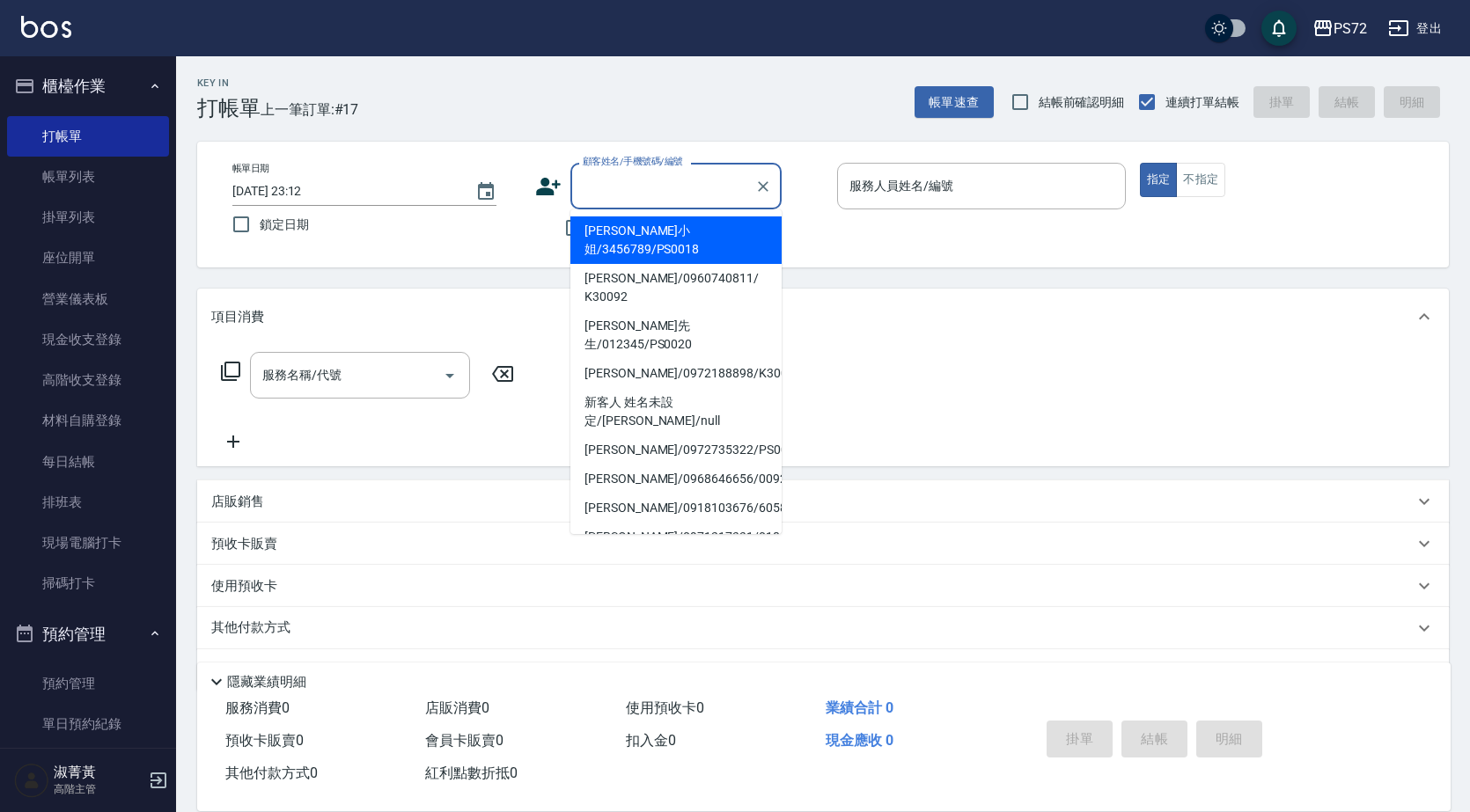
click at [592, 186] on input "顧客姓名/手機號碼/編號" at bounding box center [663, 186] width 169 height 31
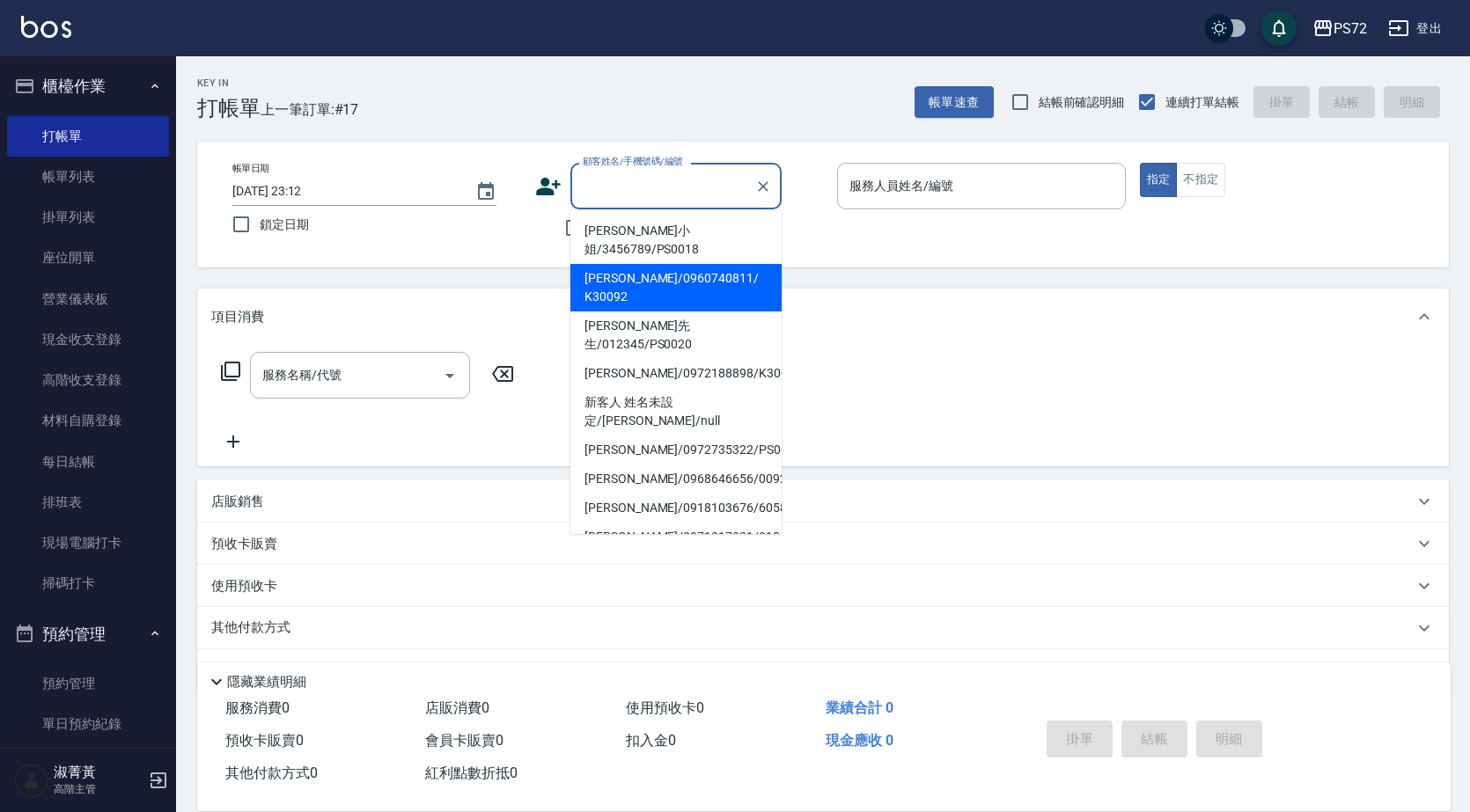
drag, startPoint x: 647, startPoint y: 293, endPoint x: 691, endPoint y: 235, distance: 72.8
click at [691, 235] on ul "[PERSON_NAME]小姐/3456789/PS0018 [PERSON_NAME]/0960740811/ K30092 [PERSON_NAME]先生…" at bounding box center [675, 371] width 211 height 325
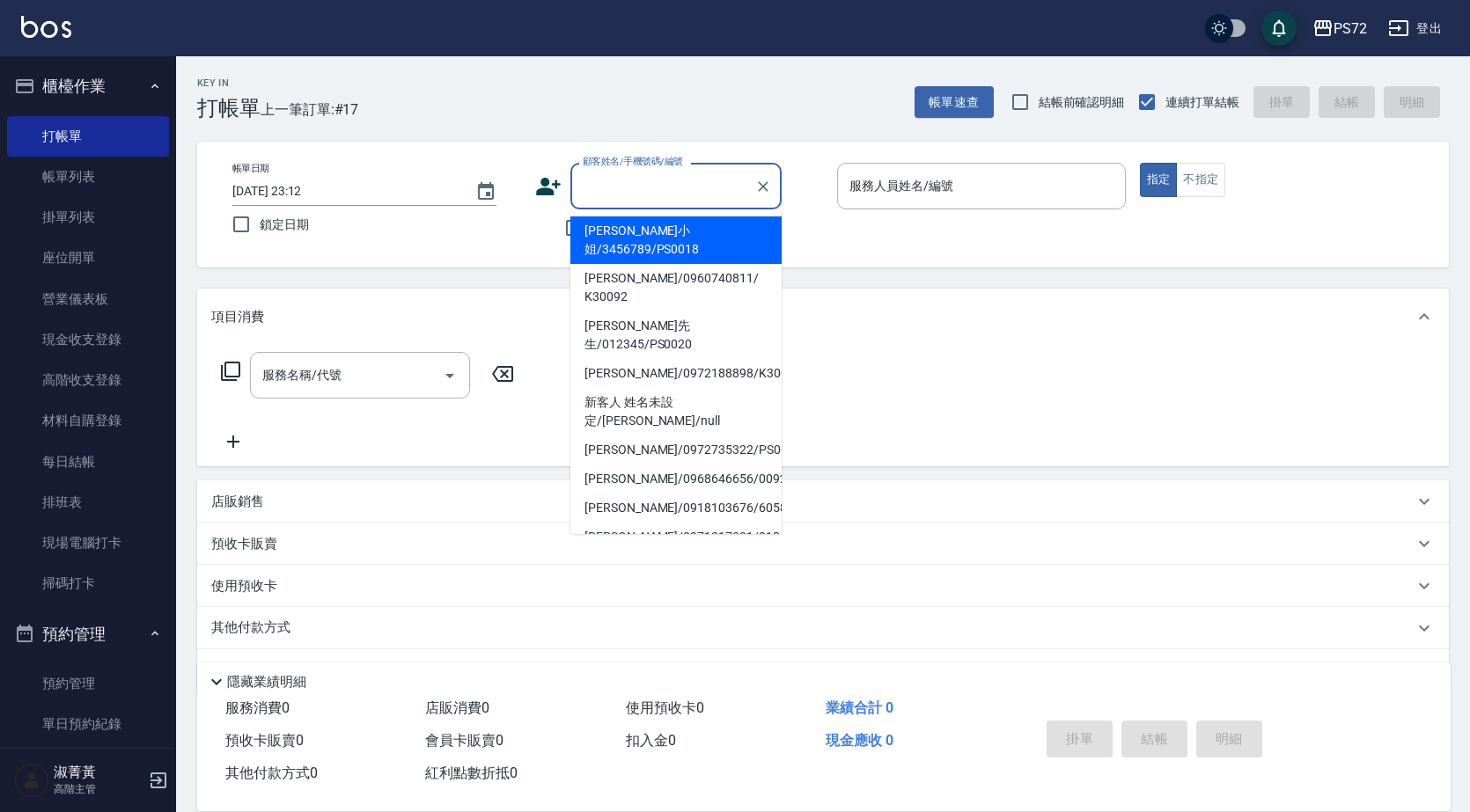
click at [691, 235] on li "[PERSON_NAME]小姐/3456789/PS0018" at bounding box center [675, 239] width 211 height 47
type input "[PERSON_NAME]小姐/3456789/PS0018"
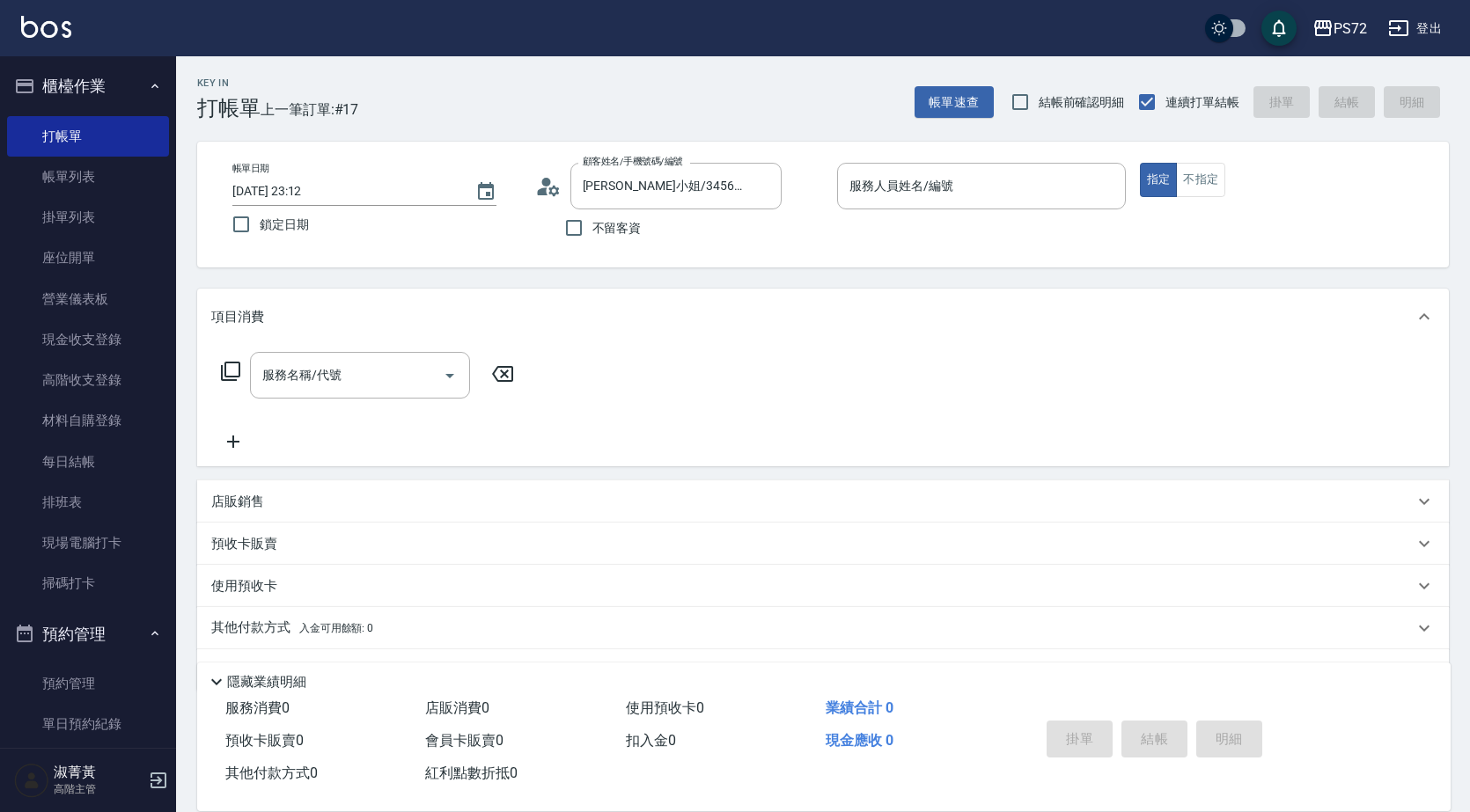
click at [691, 235] on div "不留客資" at bounding box center [658, 228] width 246 height 37
click at [1014, 198] on input "kiwi-3" at bounding box center [967, 186] width 246 height 31
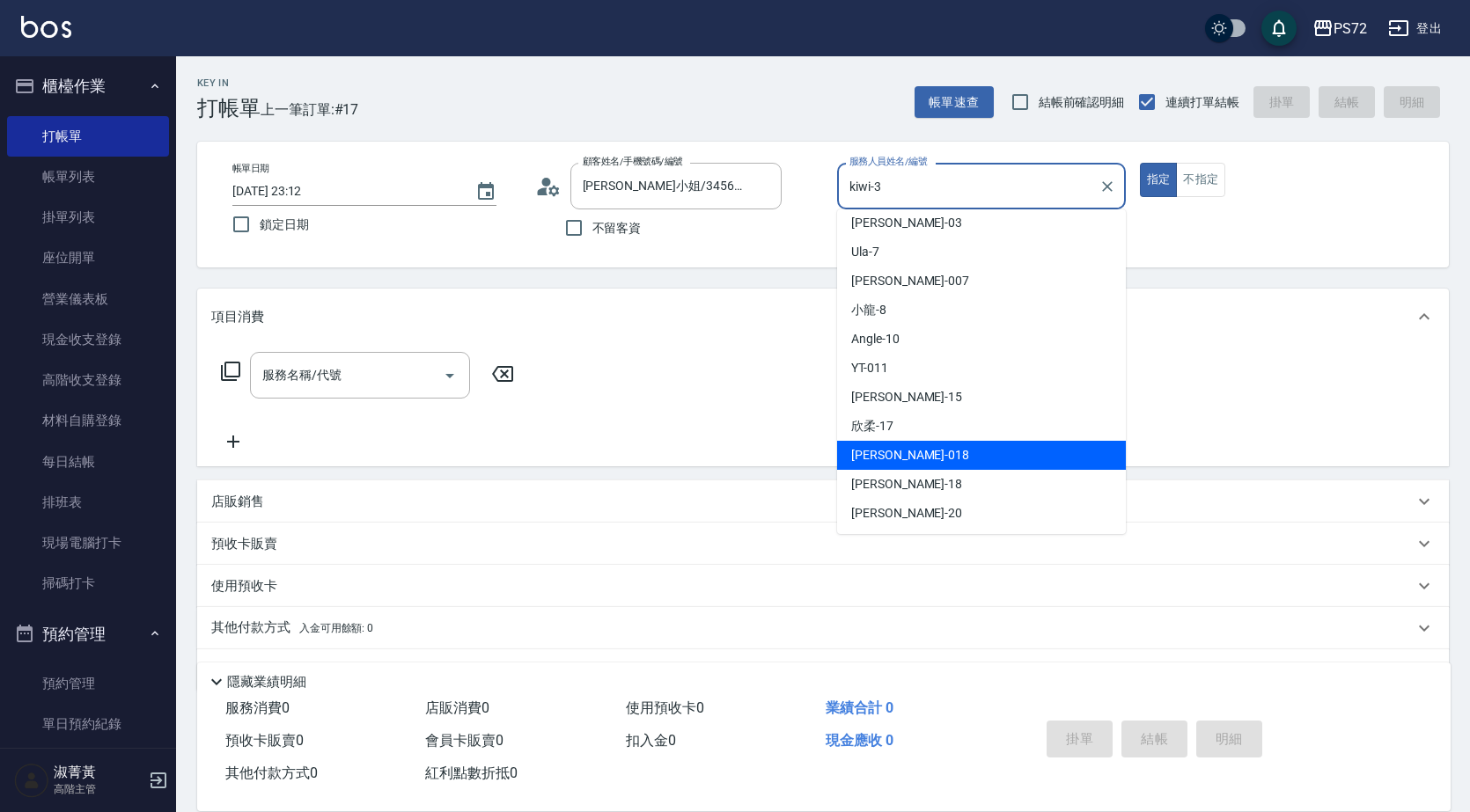
scroll to position [96, 0]
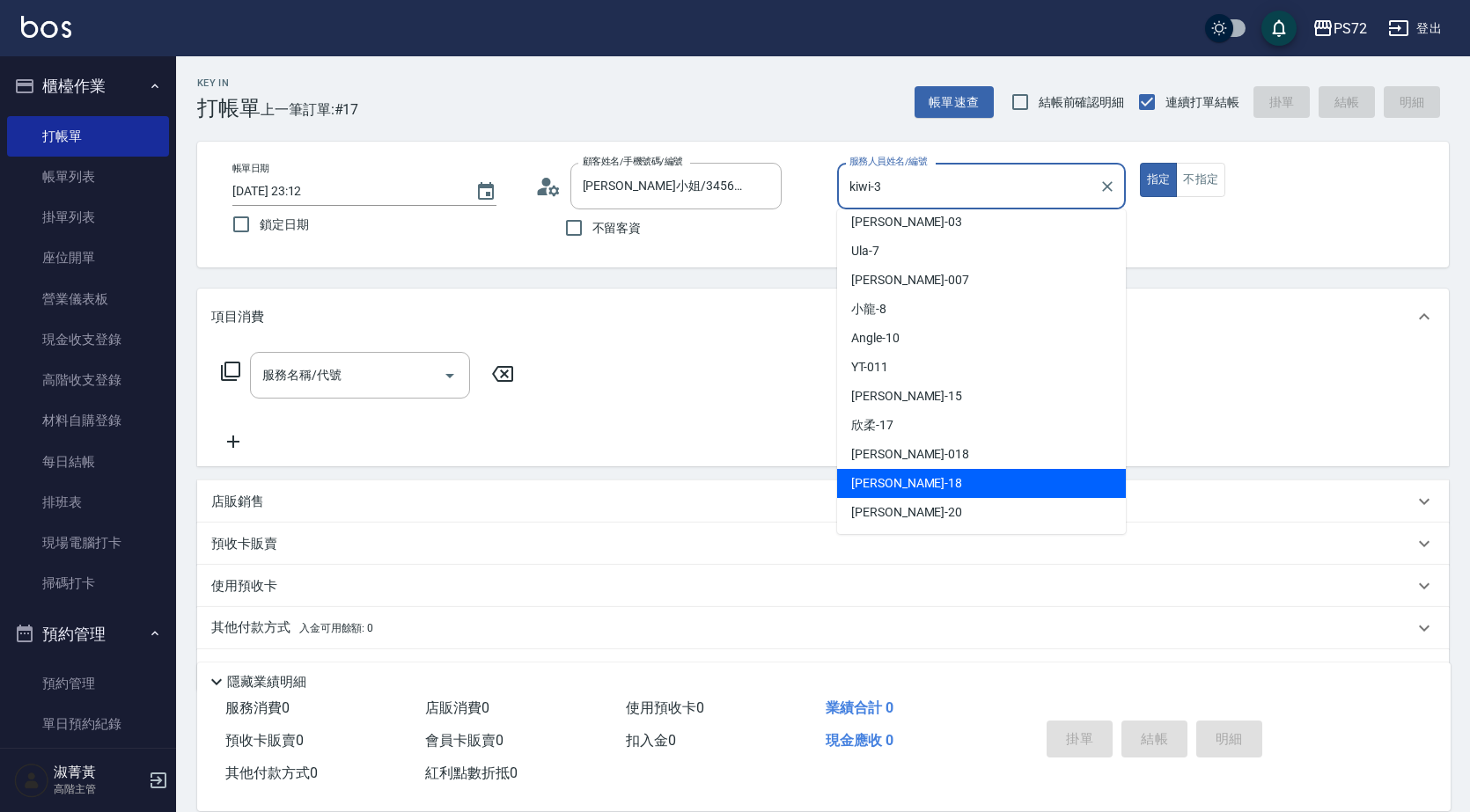
click at [910, 483] on div "[PERSON_NAME] -18" at bounding box center [981, 483] width 288 height 29
type input "[PERSON_NAME]-18"
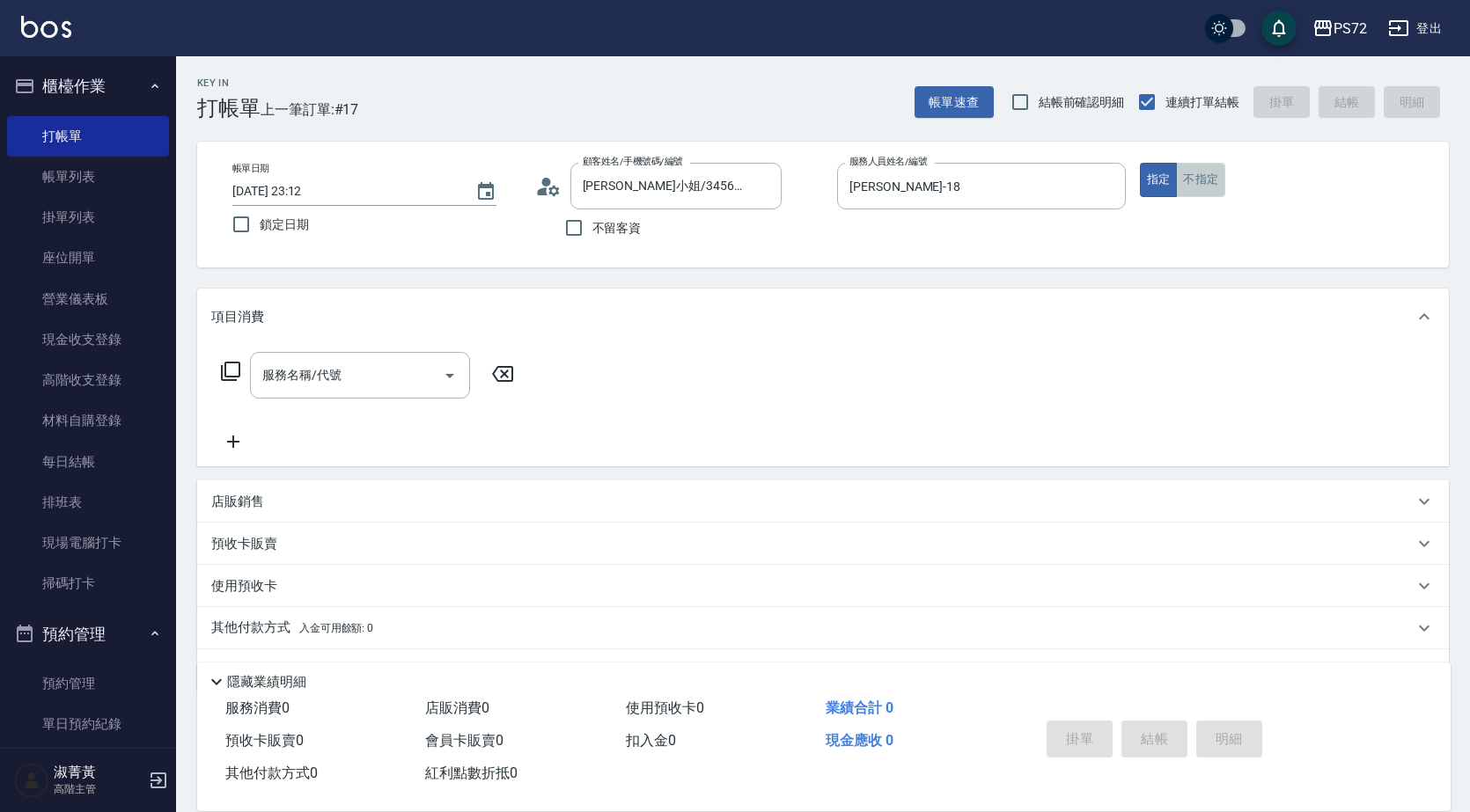
click at [1199, 180] on button "不指定" at bounding box center [1199, 180] width 49 height 35
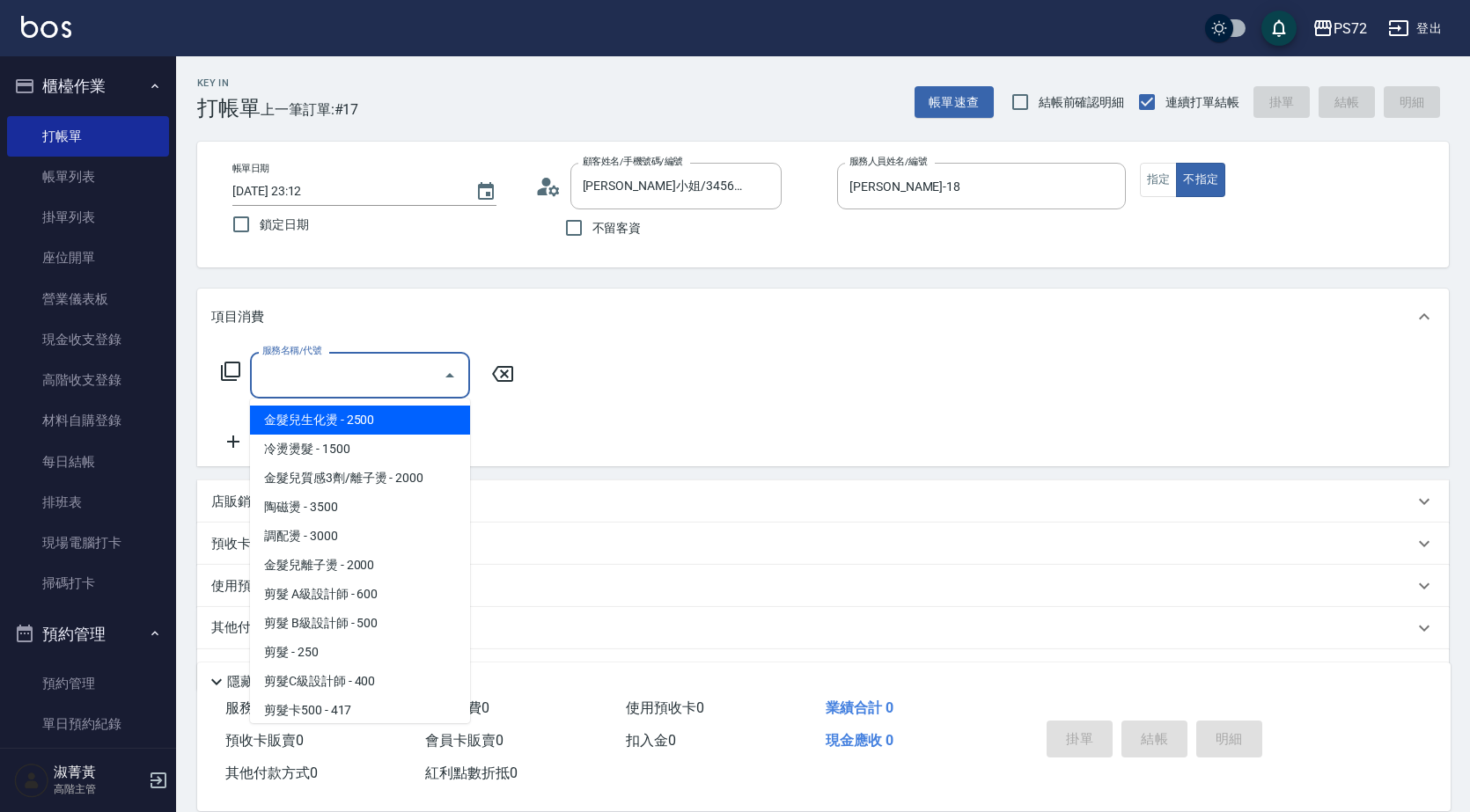
click at [312, 377] on input "服務名稱/代號" at bounding box center [347, 374] width 178 height 31
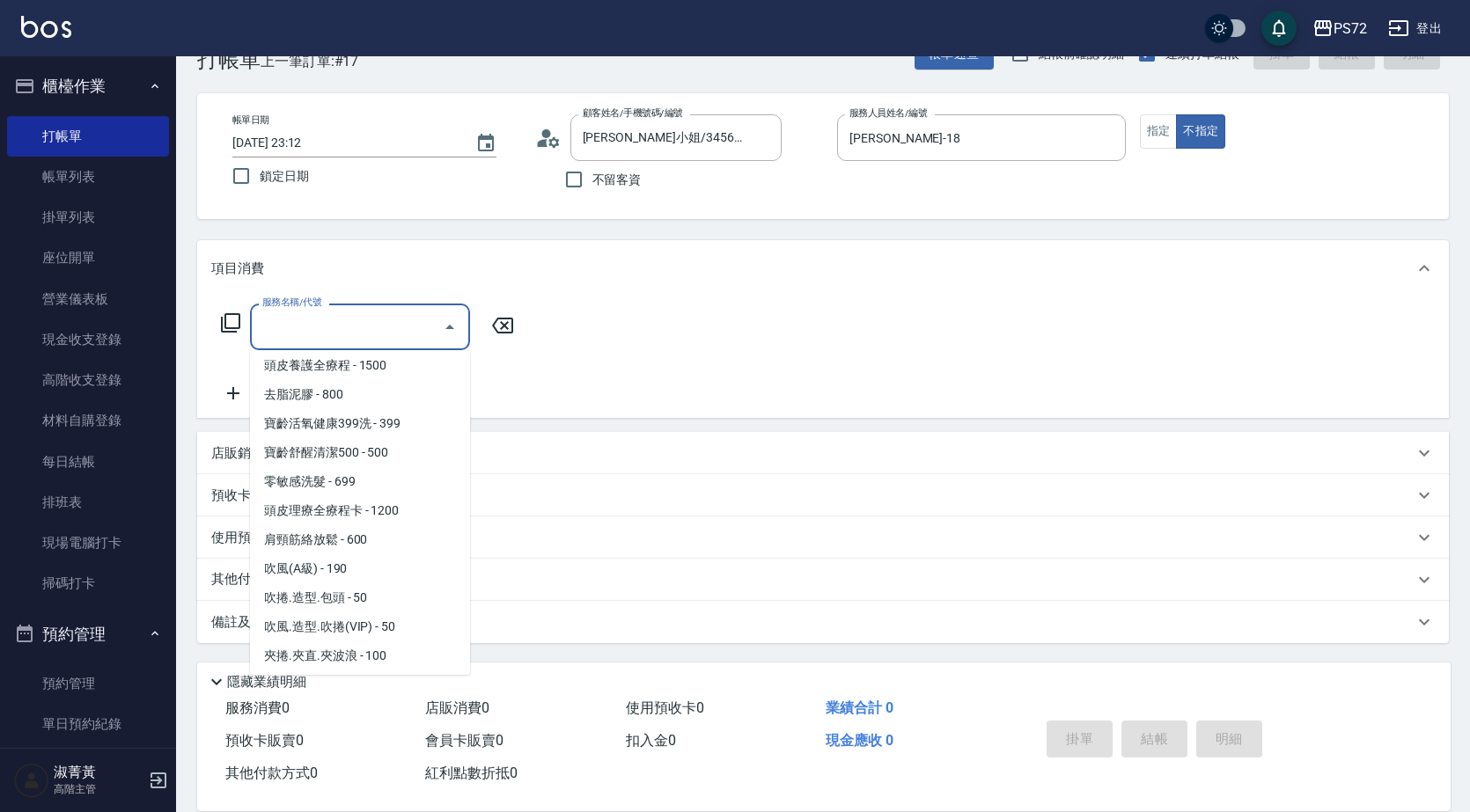
scroll to position [1158, 0]
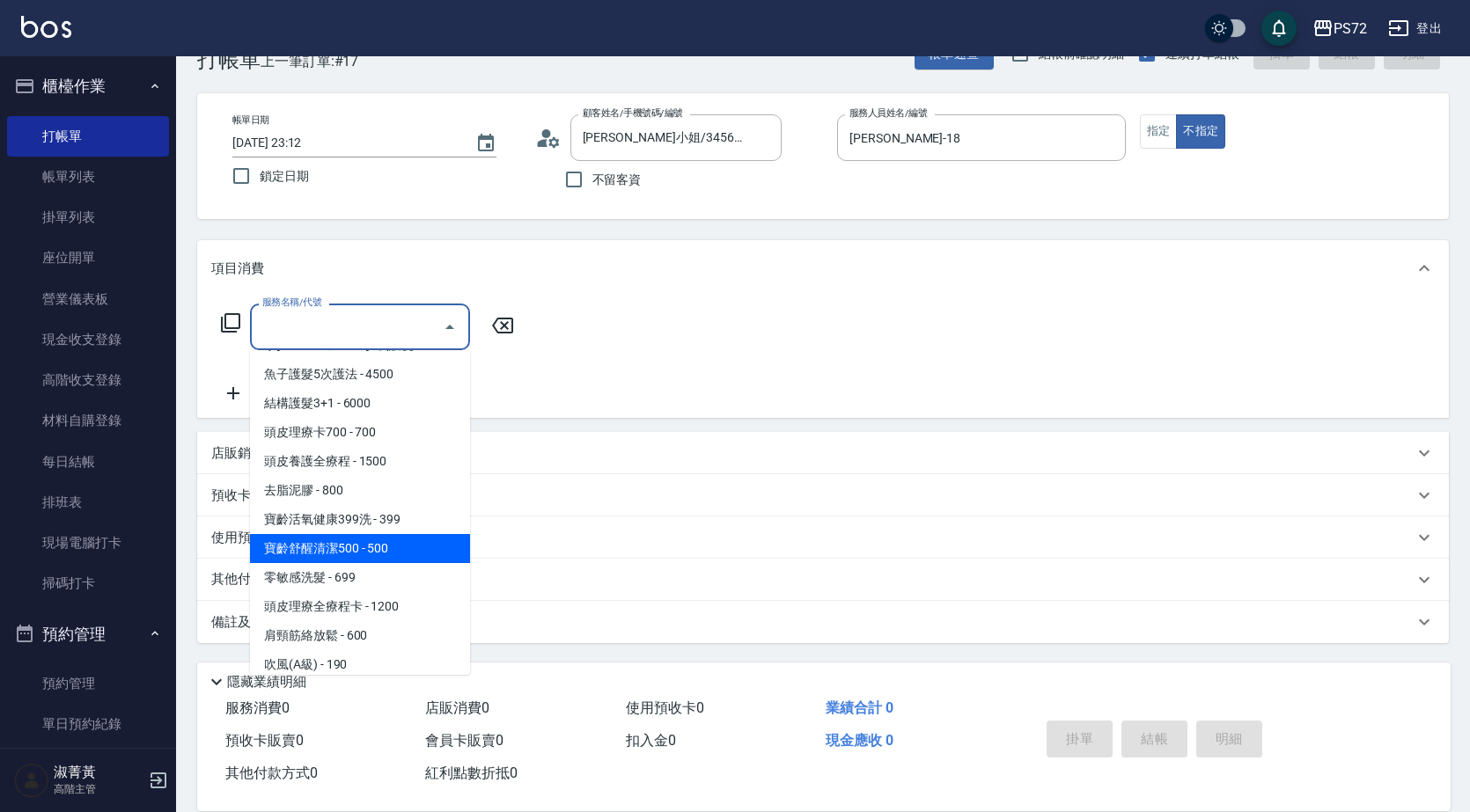
click at [377, 548] on span "寶齡舒醒清潔500 - 500" at bounding box center [359, 548] width 220 height 29
type input "寶齡舒醒清潔500(628)"
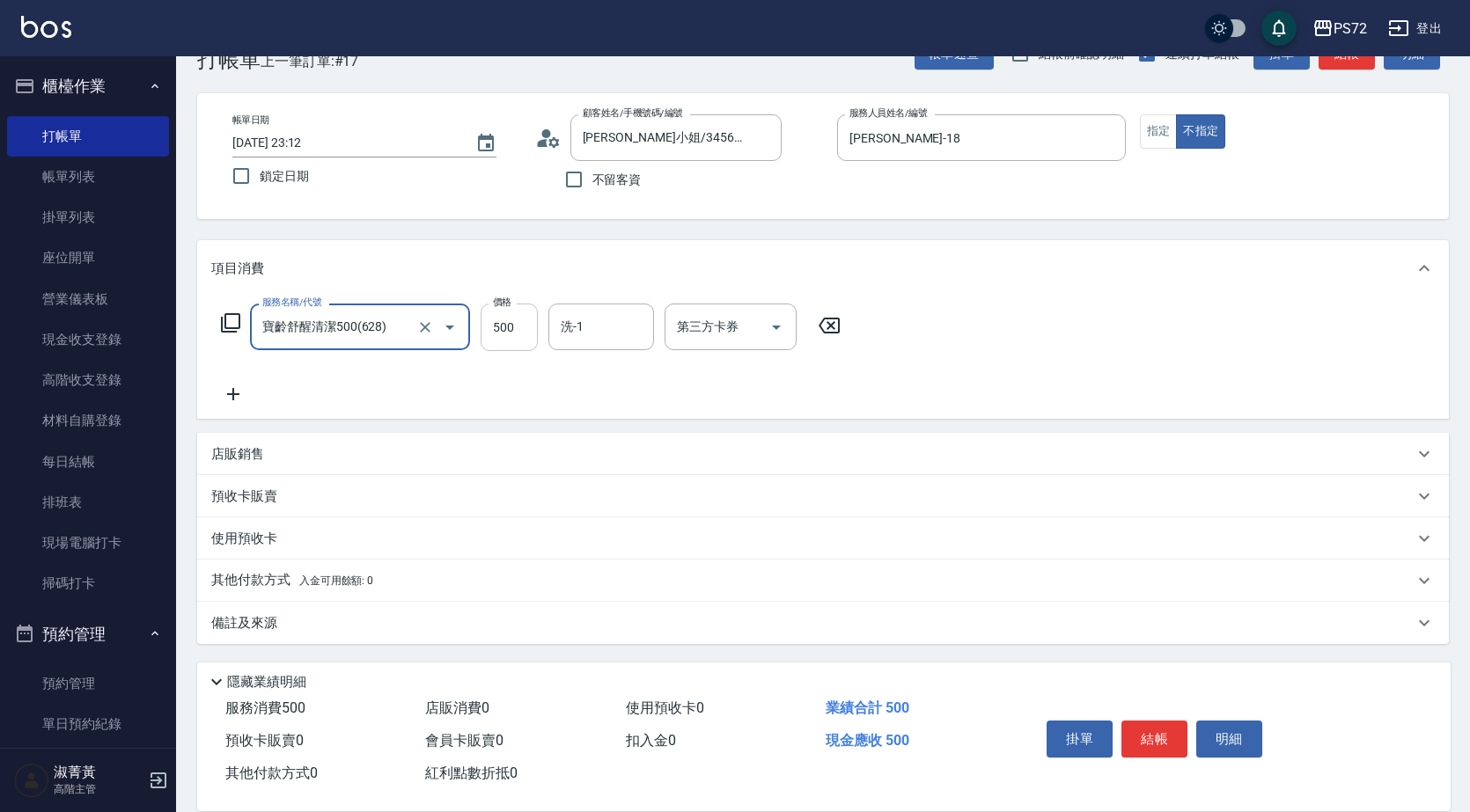
click at [513, 332] on input "500" at bounding box center [509, 326] width 57 height 47
type input "600"
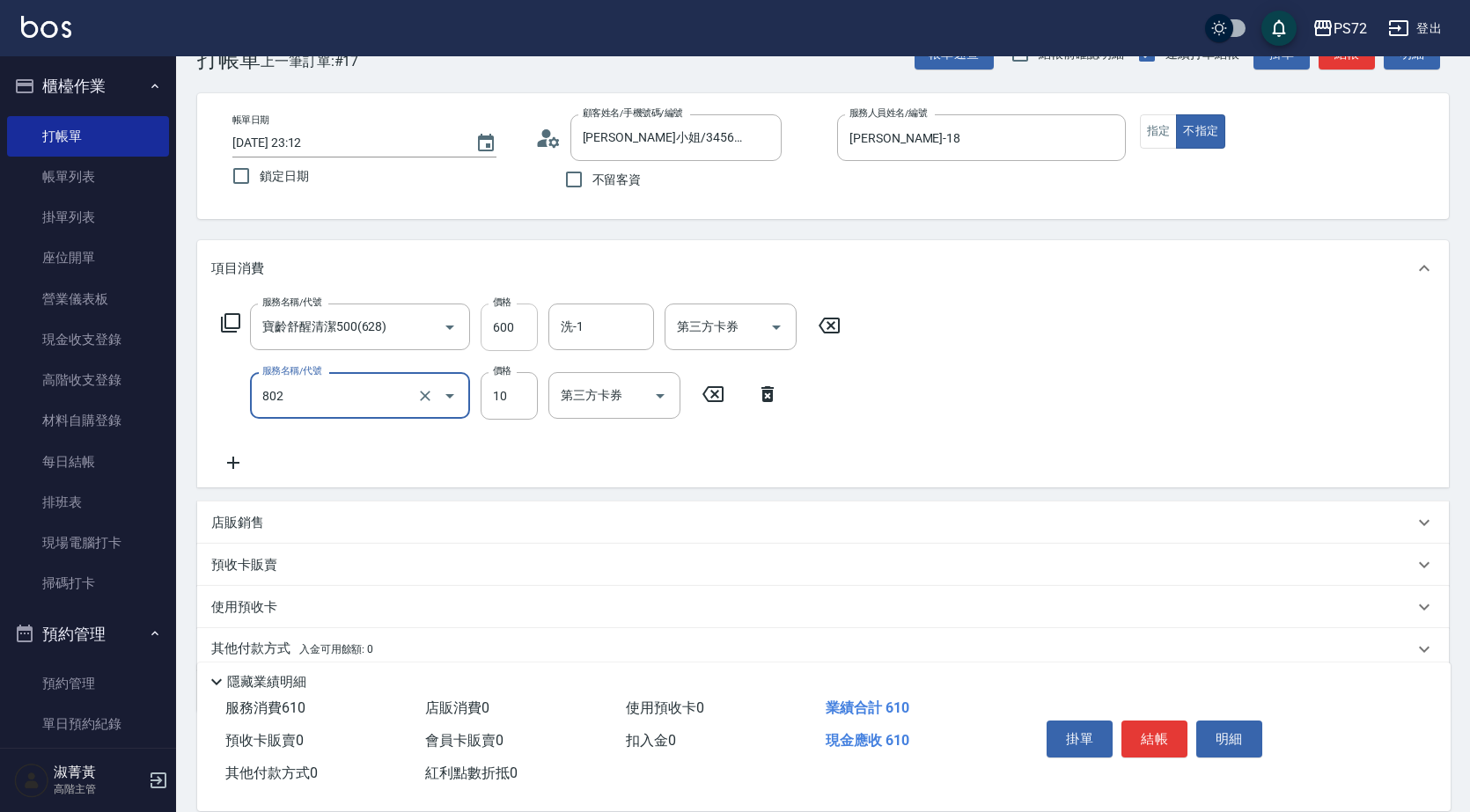
type input "[PERSON_NAME](802)"
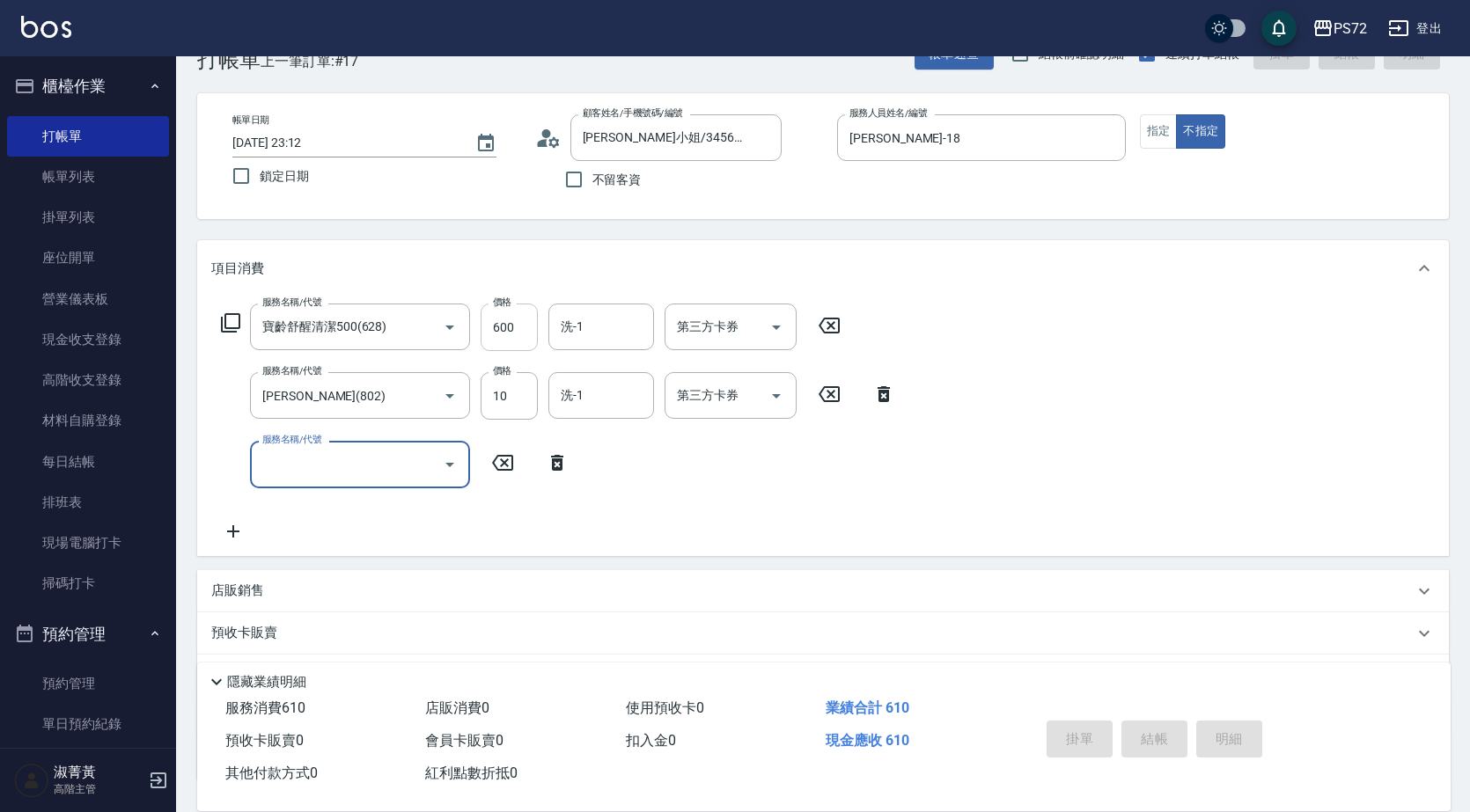
type input "[DATE] 19:41"
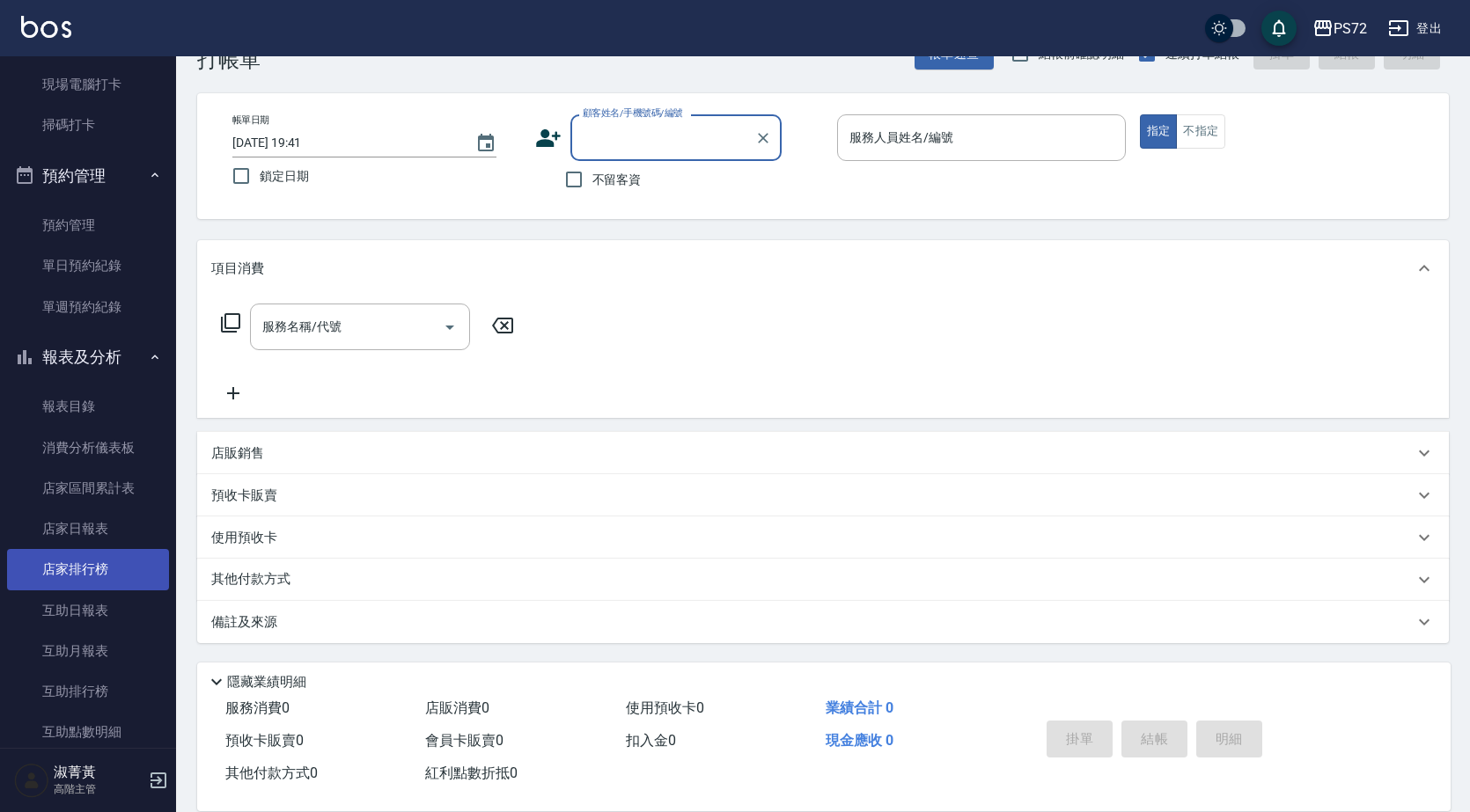
scroll to position [615, 0]
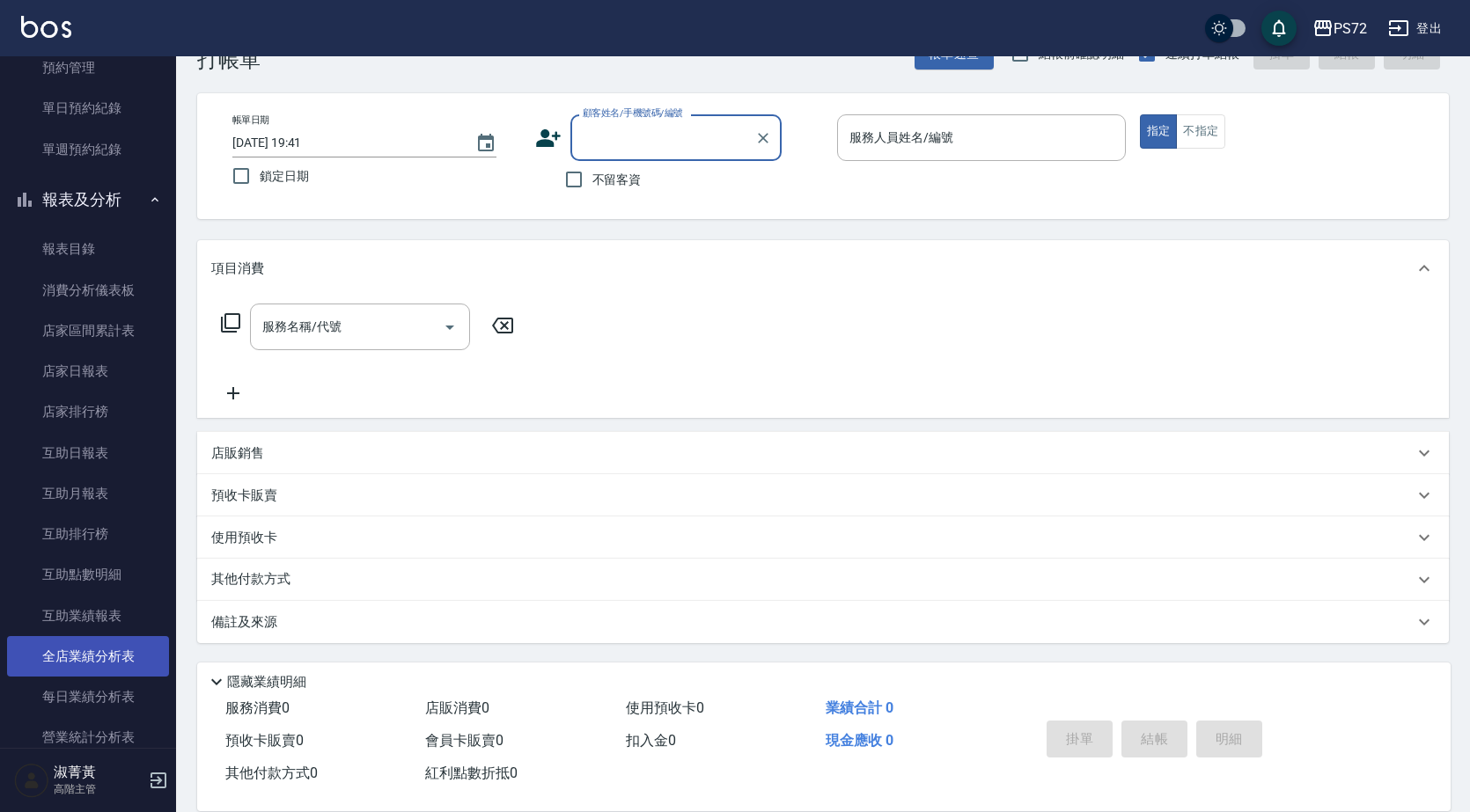
click at [108, 658] on link "全店業績分析表" at bounding box center [88, 655] width 162 height 40
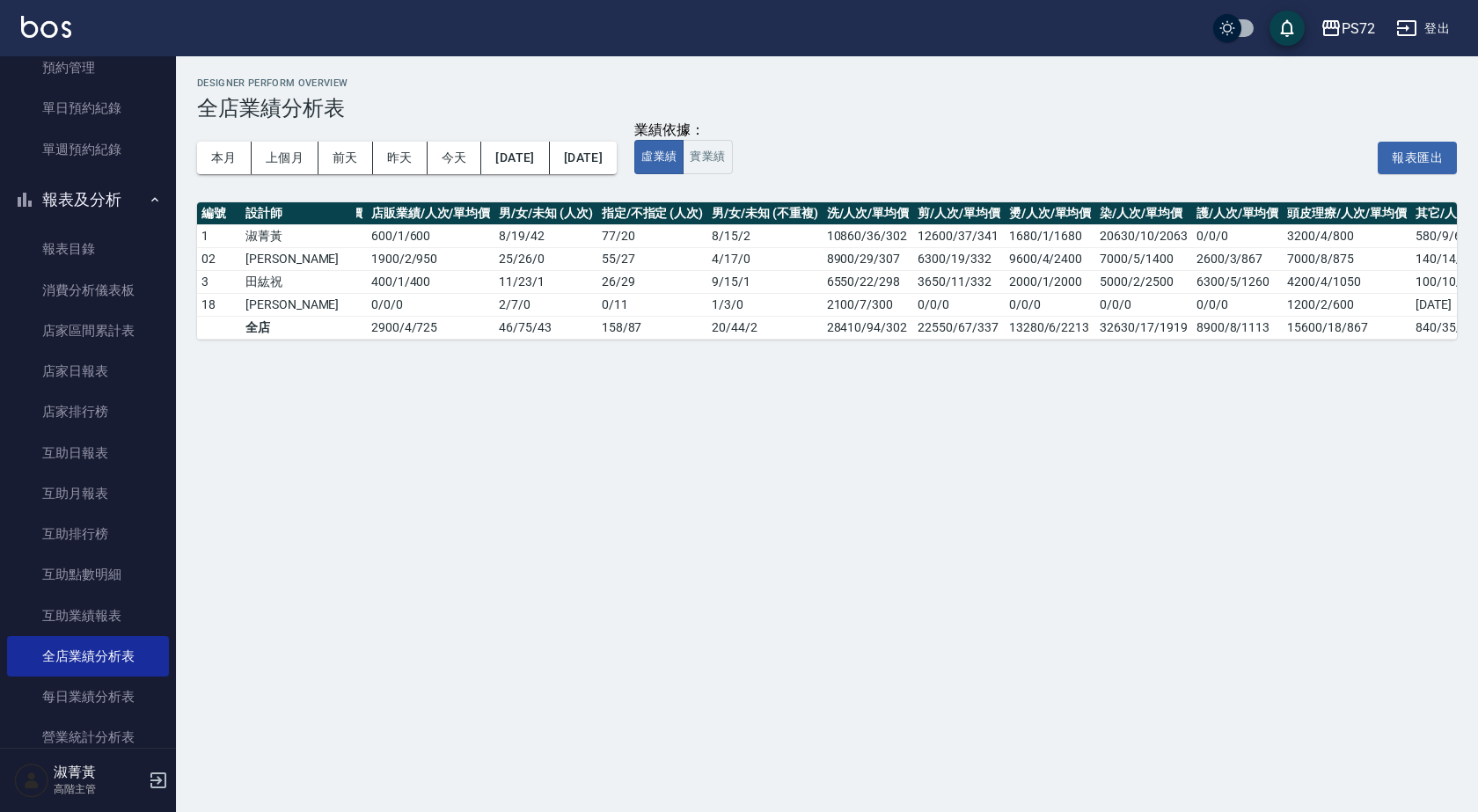
scroll to position [0, 121]
click at [732, 165] on button "實業績" at bounding box center [707, 157] width 49 height 35
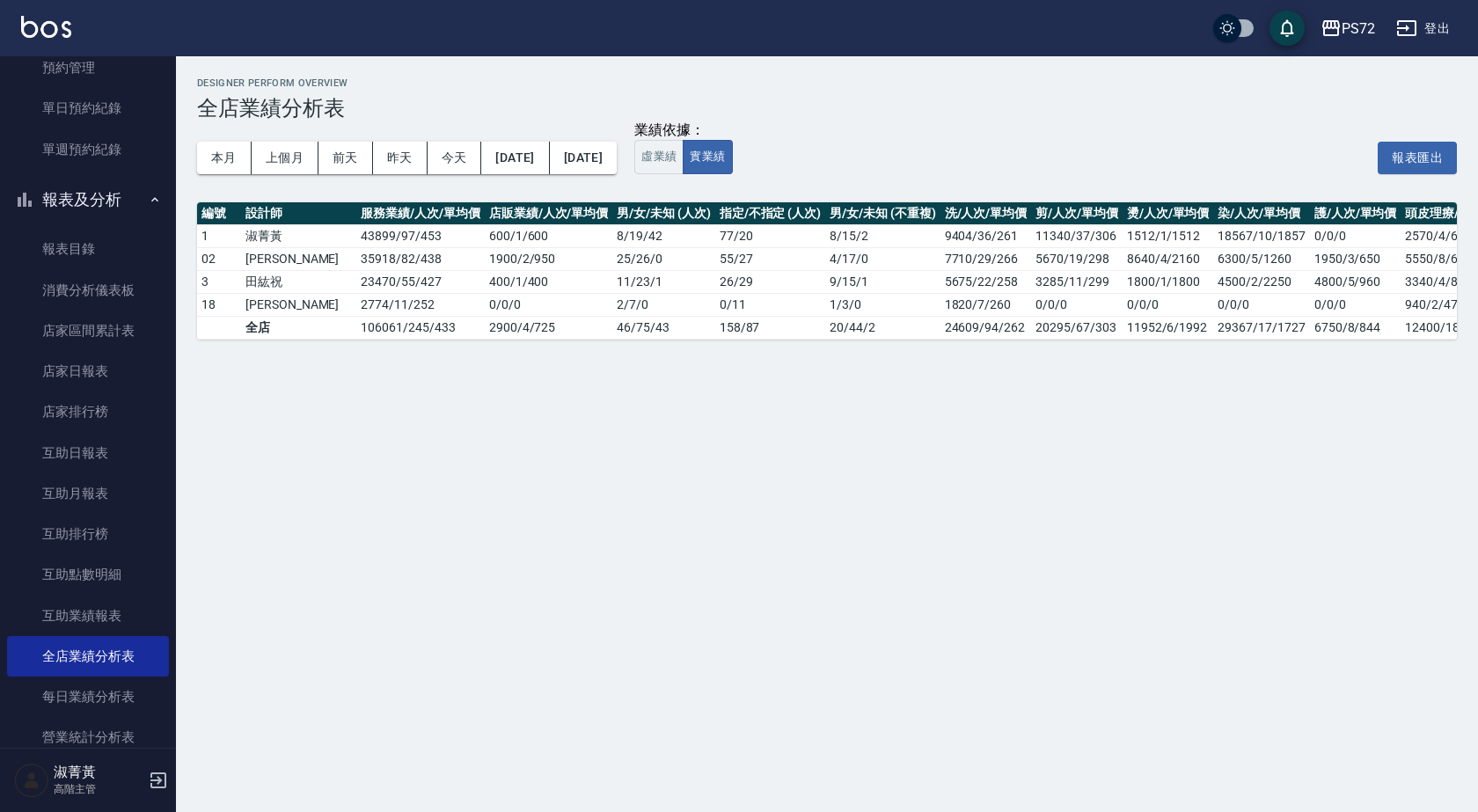
scroll to position [0, 111]
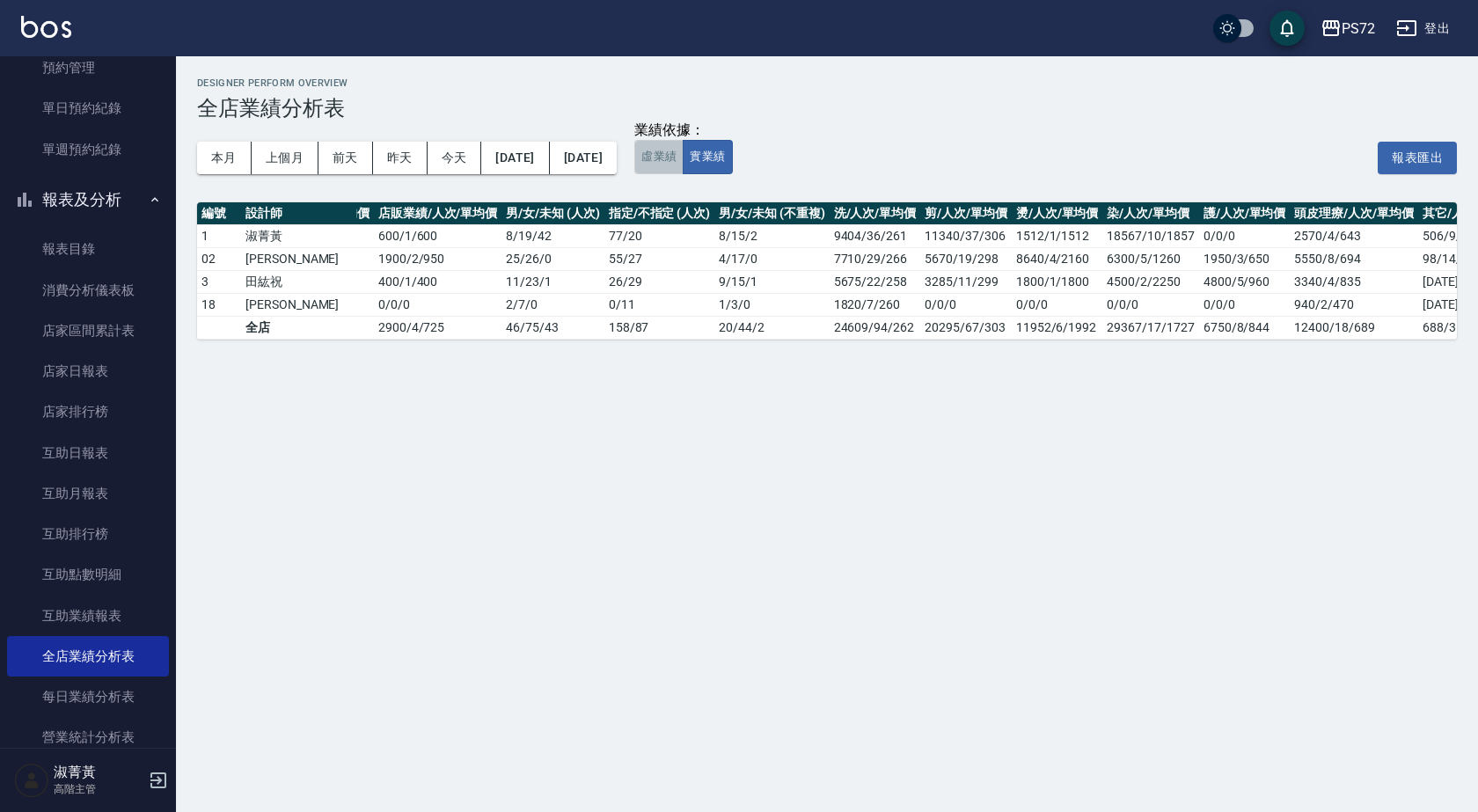
click at [683, 160] on button "虛業績" at bounding box center [658, 157] width 49 height 35
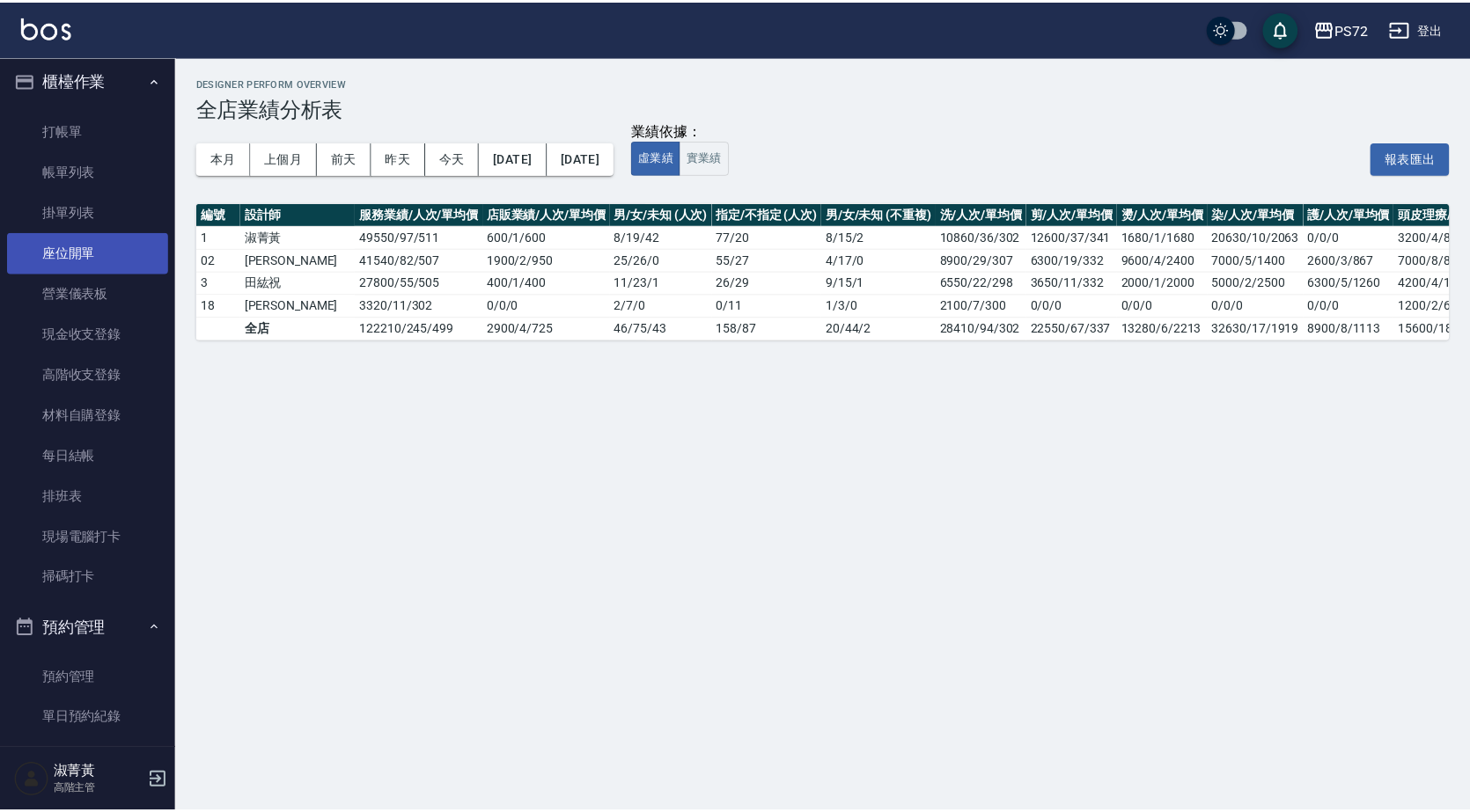
scroll to position [0, 0]
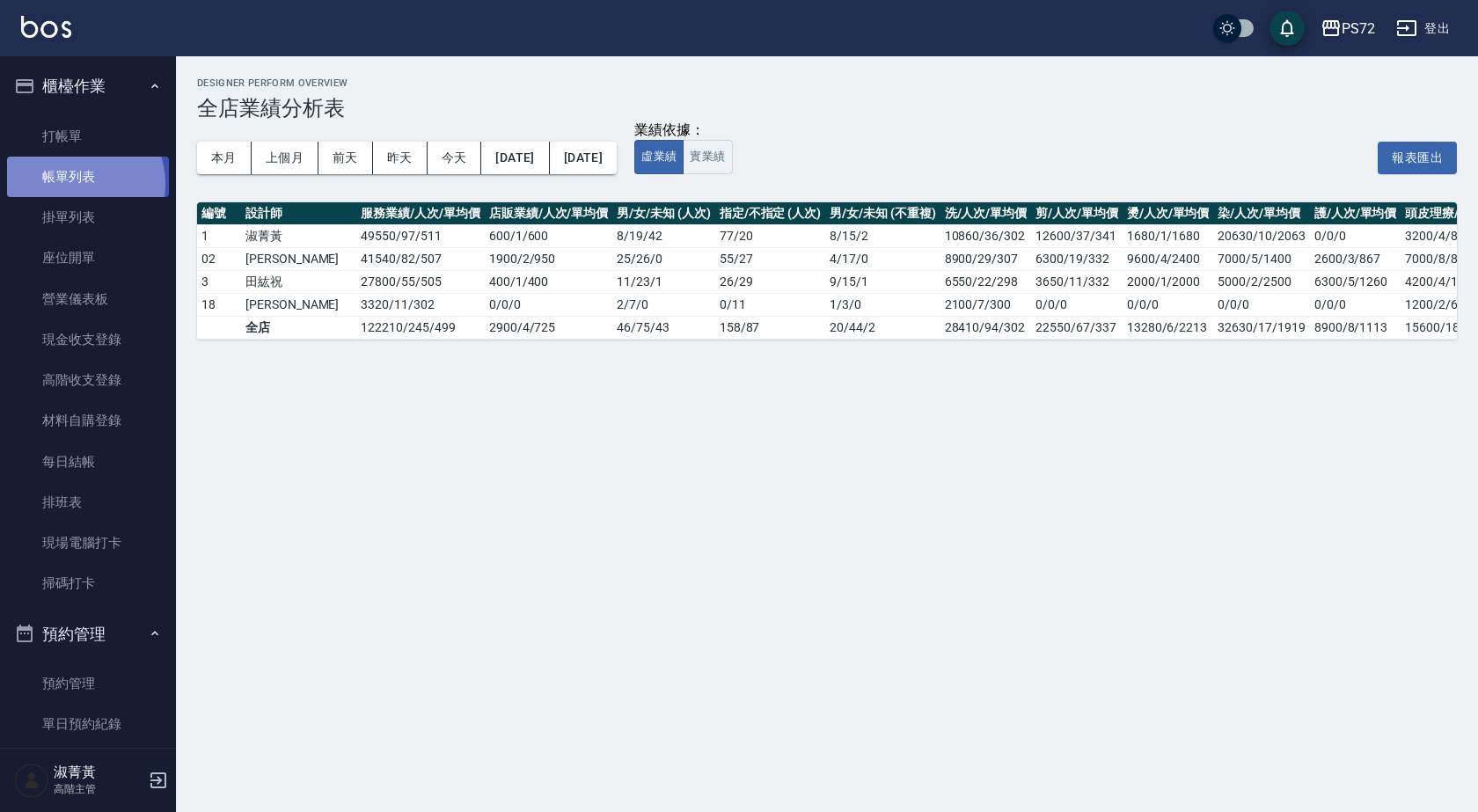
click at [78, 184] on link "帳單列表" at bounding box center [88, 176] width 162 height 40
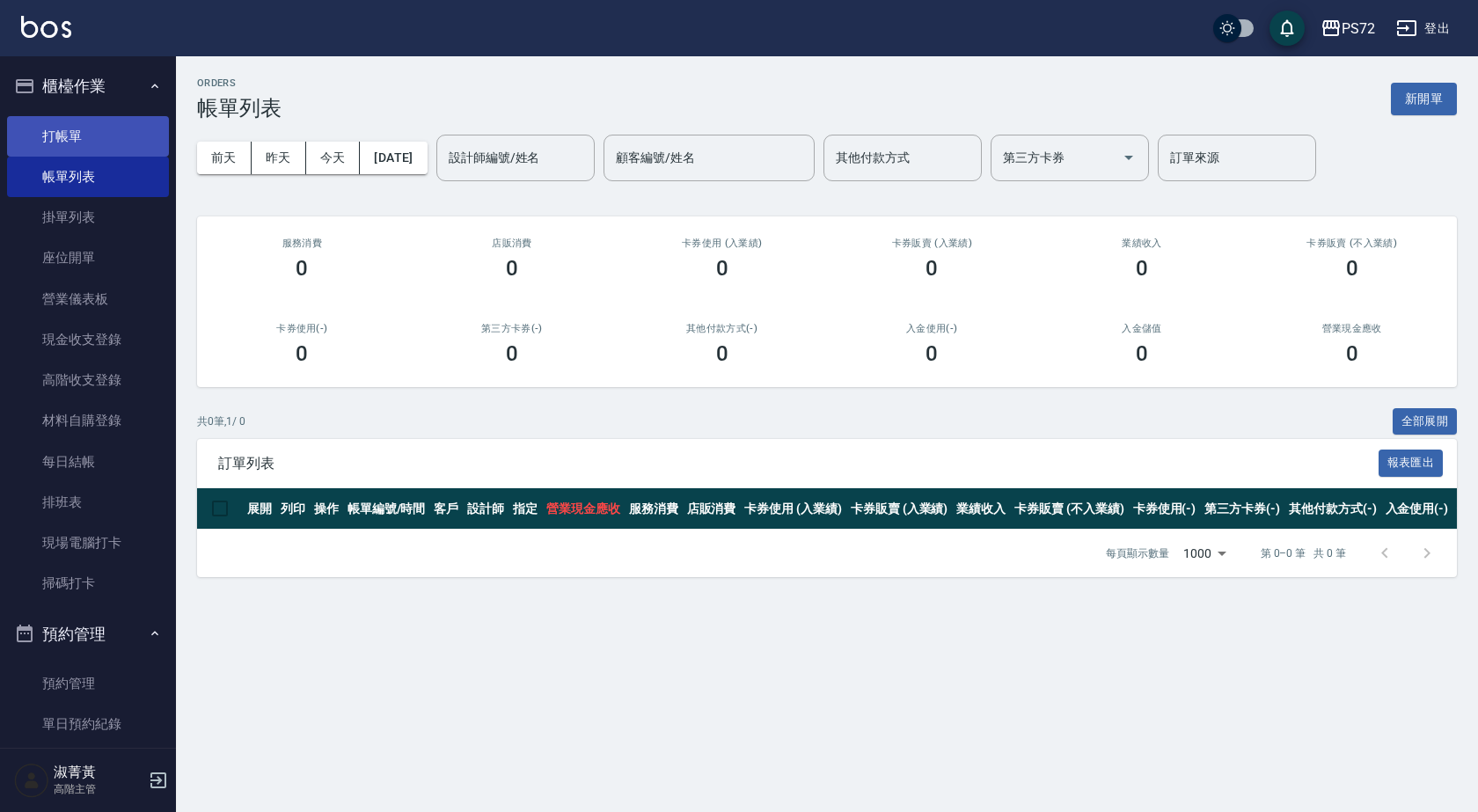
click at [92, 128] on link "打帳單" at bounding box center [88, 136] width 162 height 40
